Goal: Task Accomplishment & Management: Manage account settings

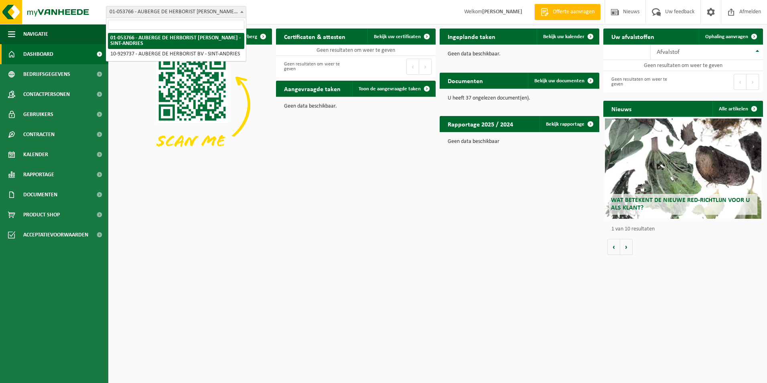
click at [241, 10] on span at bounding box center [242, 11] width 8 height 10
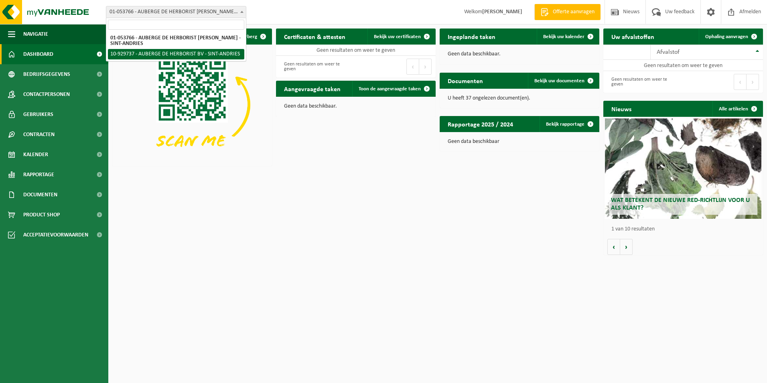
select select "134106"
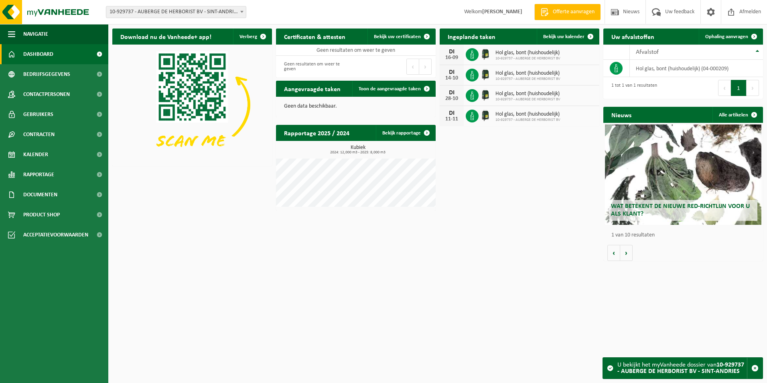
click at [586, 94] on div "[DATE] Hol glas, bont (huishoudelijk) 10-929737 - [GEOGRAPHIC_DATA] BV" at bounding box center [520, 95] width 160 height 20
click at [480, 97] on img at bounding box center [486, 95] width 14 height 14
drag, startPoint x: 454, startPoint y: 96, endPoint x: 539, endPoint y: 94, distance: 85.1
click at [539, 94] on div "[DATE] Hol glas, bont (huishoudelijk) 10-929737 - [GEOGRAPHIC_DATA] BV" at bounding box center [520, 95] width 160 height 20
drag, startPoint x: 539, startPoint y: 94, endPoint x: 588, endPoint y: 97, distance: 49.0
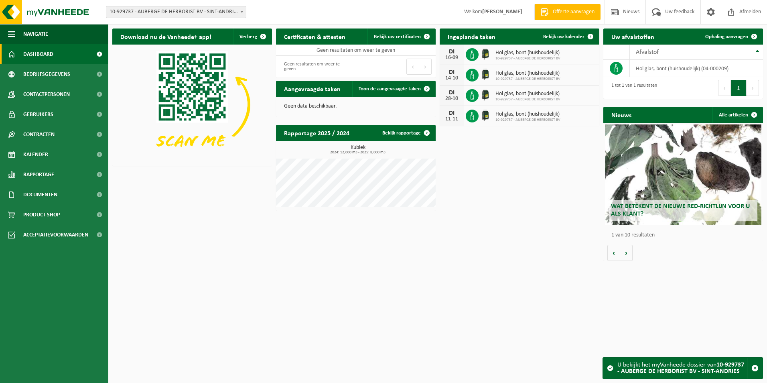
click at [588, 97] on div "[DATE] Hol glas, bont (huishoudelijk) 10-929737 - [GEOGRAPHIC_DATA] BV" at bounding box center [520, 95] width 160 height 20
click at [592, 35] on span at bounding box center [590, 36] width 16 height 16
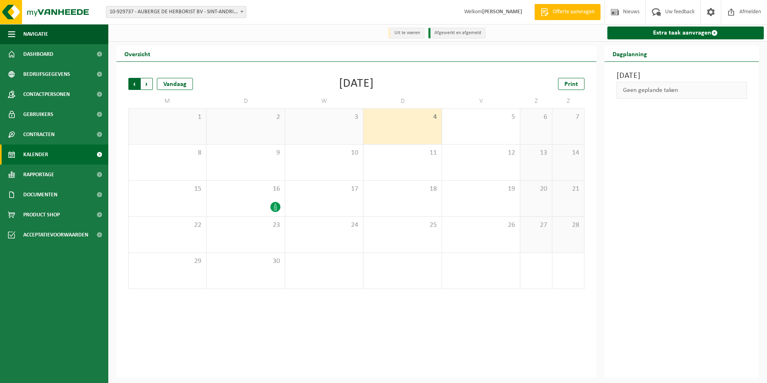
click at [147, 82] on span "Volgende" at bounding box center [147, 84] width 12 height 12
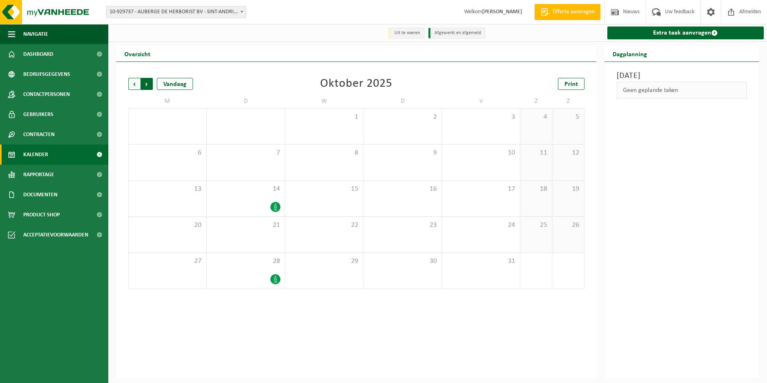
click at [133, 86] on span "Vorige" at bounding box center [134, 84] width 12 height 12
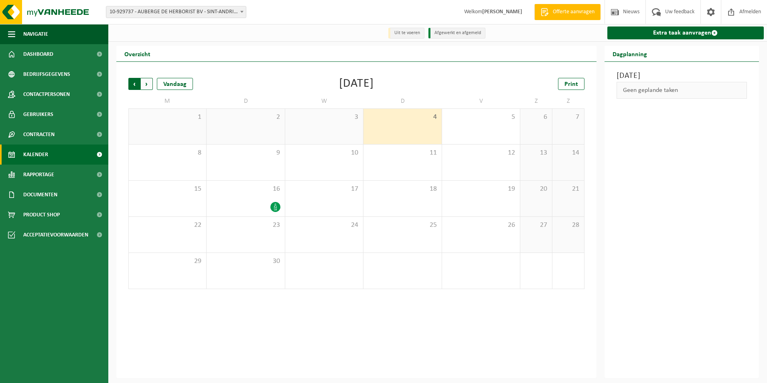
click at [144, 86] on span "Volgende" at bounding box center [147, 84] width 12 height 12
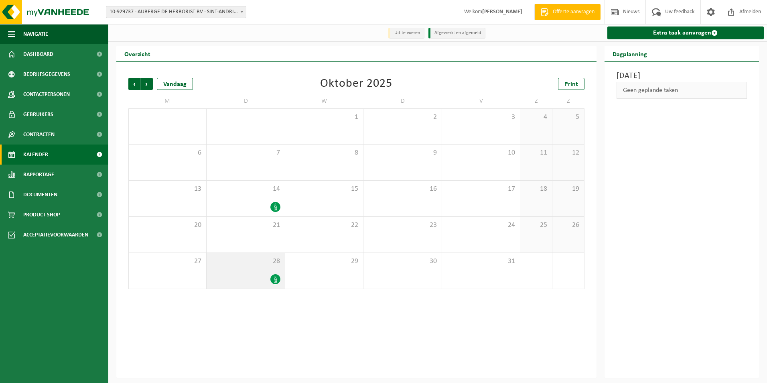
click at [274, 280] on icon at bounding box center [275, 279] width 7 height 7
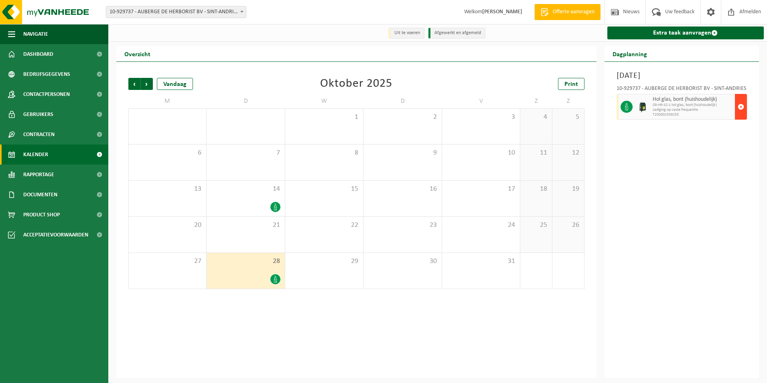
click at [739, 107] on span "button" at bounding box center [741, 107] width 6 height 16
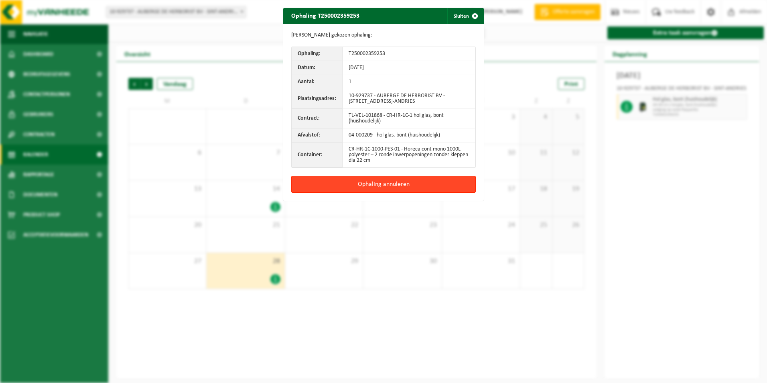
click at [398, 179] on button "Ophaling annuleren" at bounding box center [383, 184] width 185 height 17
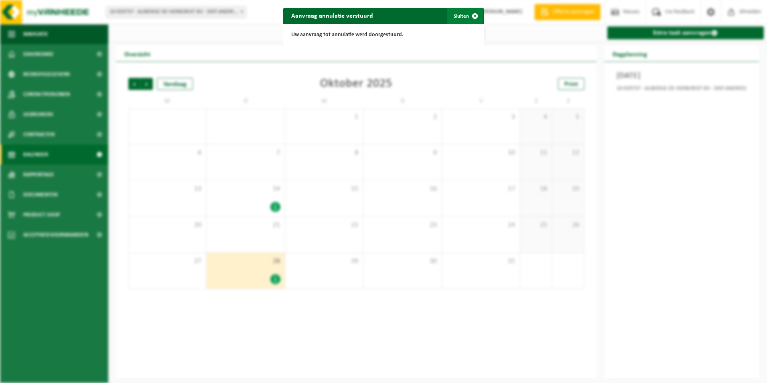
click at [470, 16] on span "button" at bounding box center [475, 16] width 16 height 16
